Goal: Information Seeking & Learning: Learn about a topic

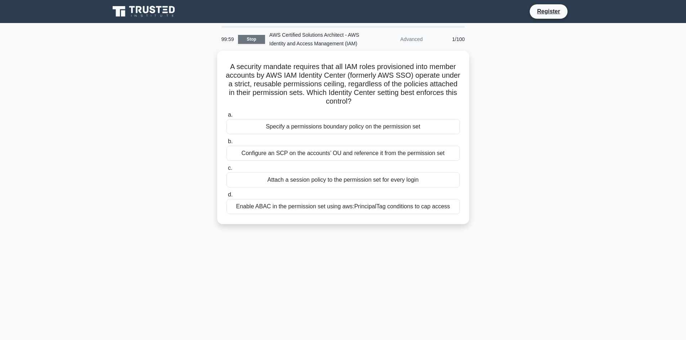
click at [246, 39] on link "Stop" at bounding box center [251, 39] width 27 height 9
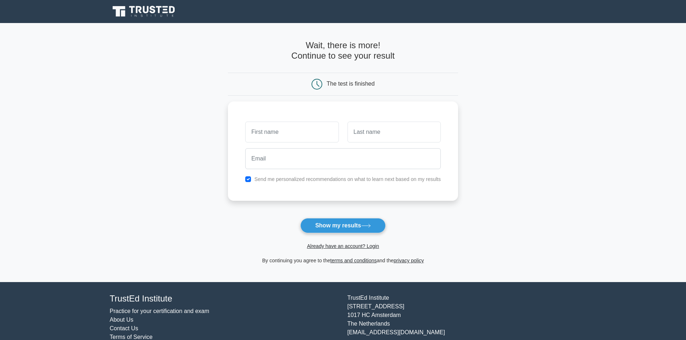
click at [150, 8] on icon at bounding box center [153, 10] width 6 height 8
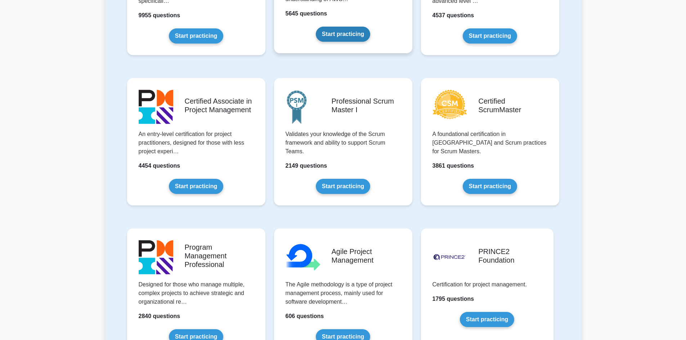
scroll to position [120, 0]
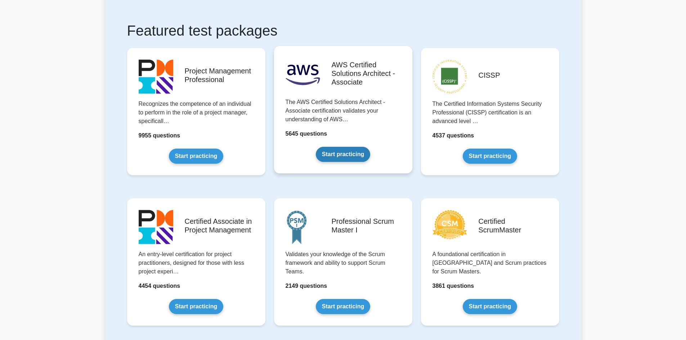
click at [347, 154] on link "Start practicing" at bounding box center [343, 154] width 54 height 15
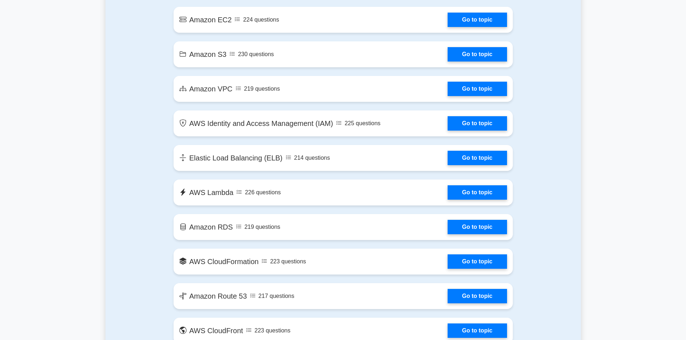
scroll to position [420, 0]
